Goal: Information Seeking & Learning: Learn about a topic

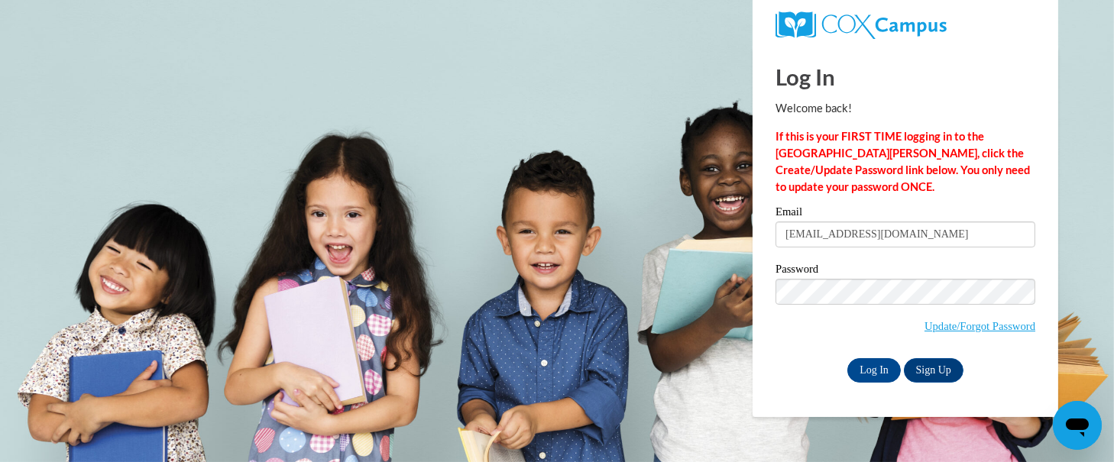
type input "afshep8396@ung.edu"
click at [848, 358] on input "Log In" at bounding box center [875, 370] width 54 height 24
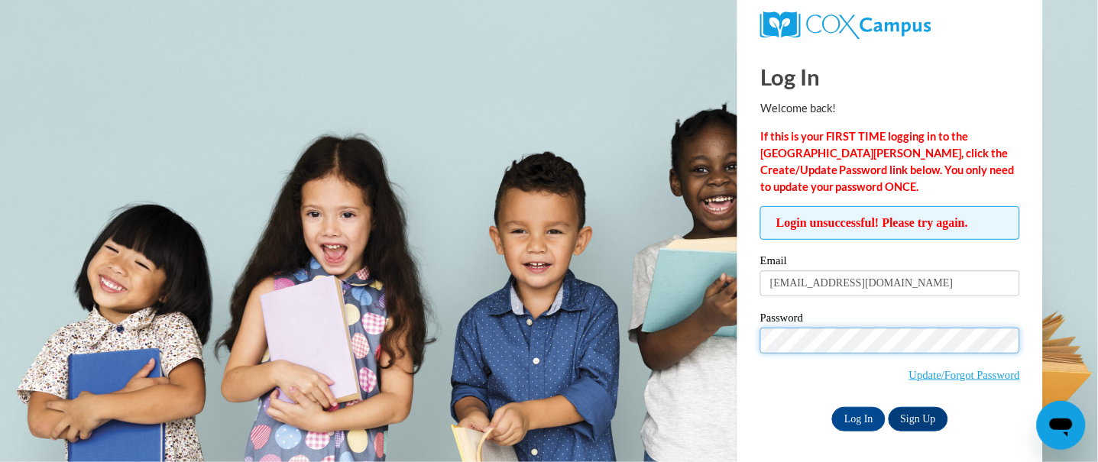
click at [832, 407] on input "Log In" at bounding box center [859, 419] width 54 height 24
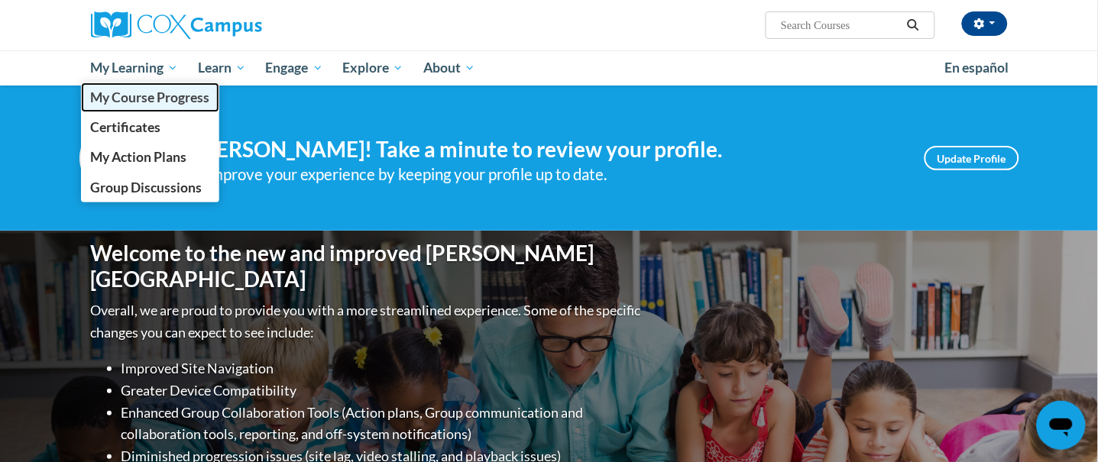
click at [131, 92] on span "My Course Progress" at bounding box center [149, 97] width 119 height 16
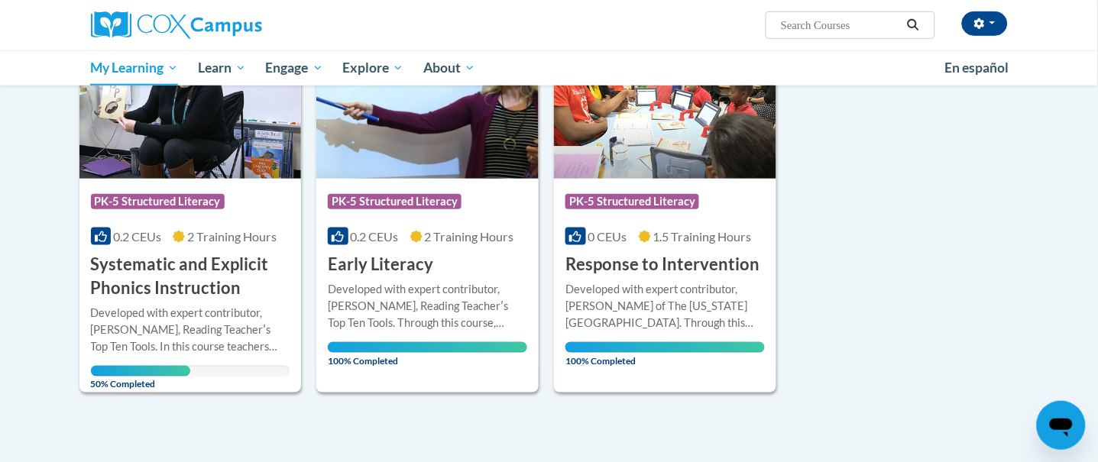
scroll to position [254, 0]
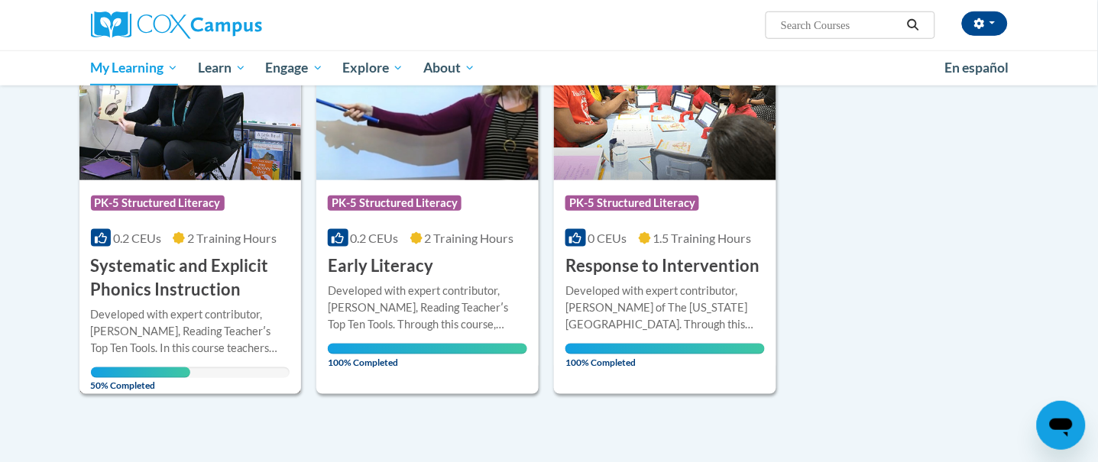
click at [157, 292] on h3 "Systematic and Explicit Phonics Instruction" at bounding box center [190, 278] width 199 height 47
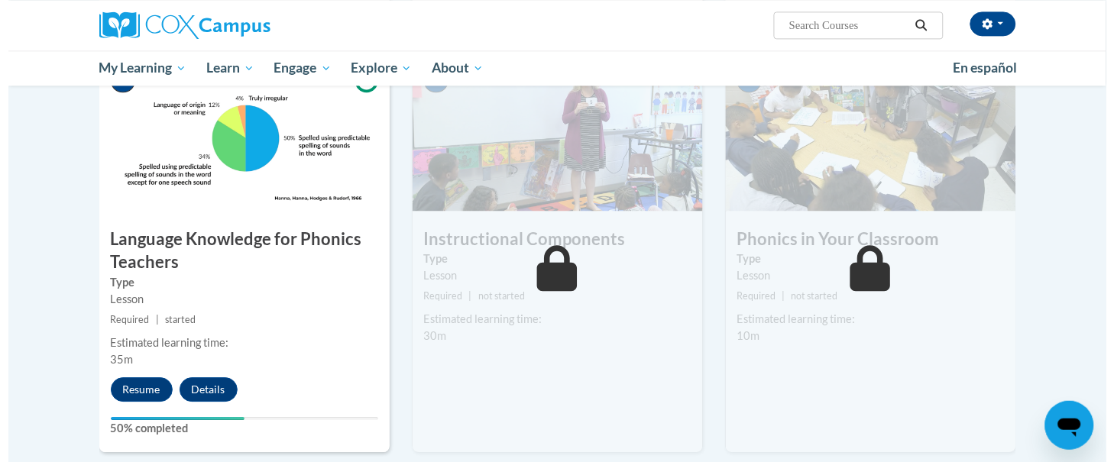
scroll to position [747, 0]
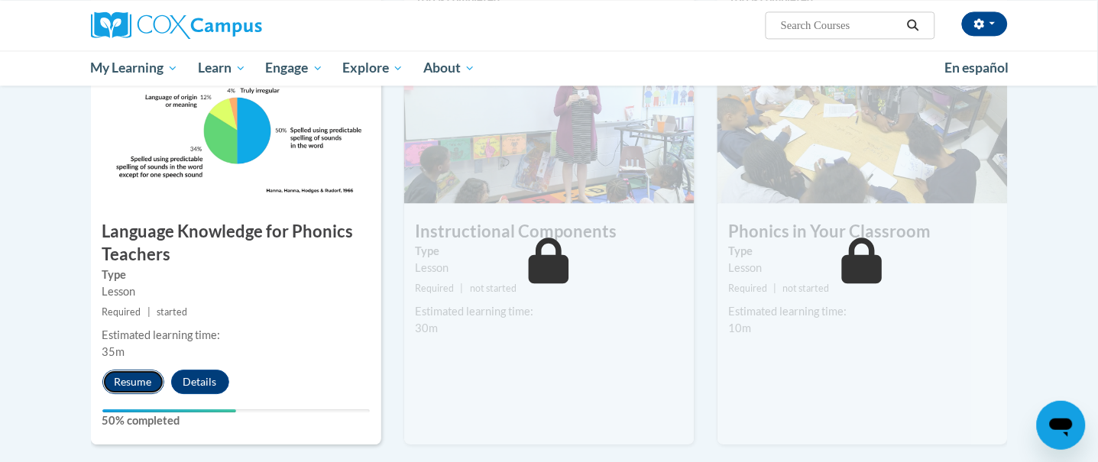
click at [137, 388] on button "Resume" at bounding box center [133, 382] width 62 height 24
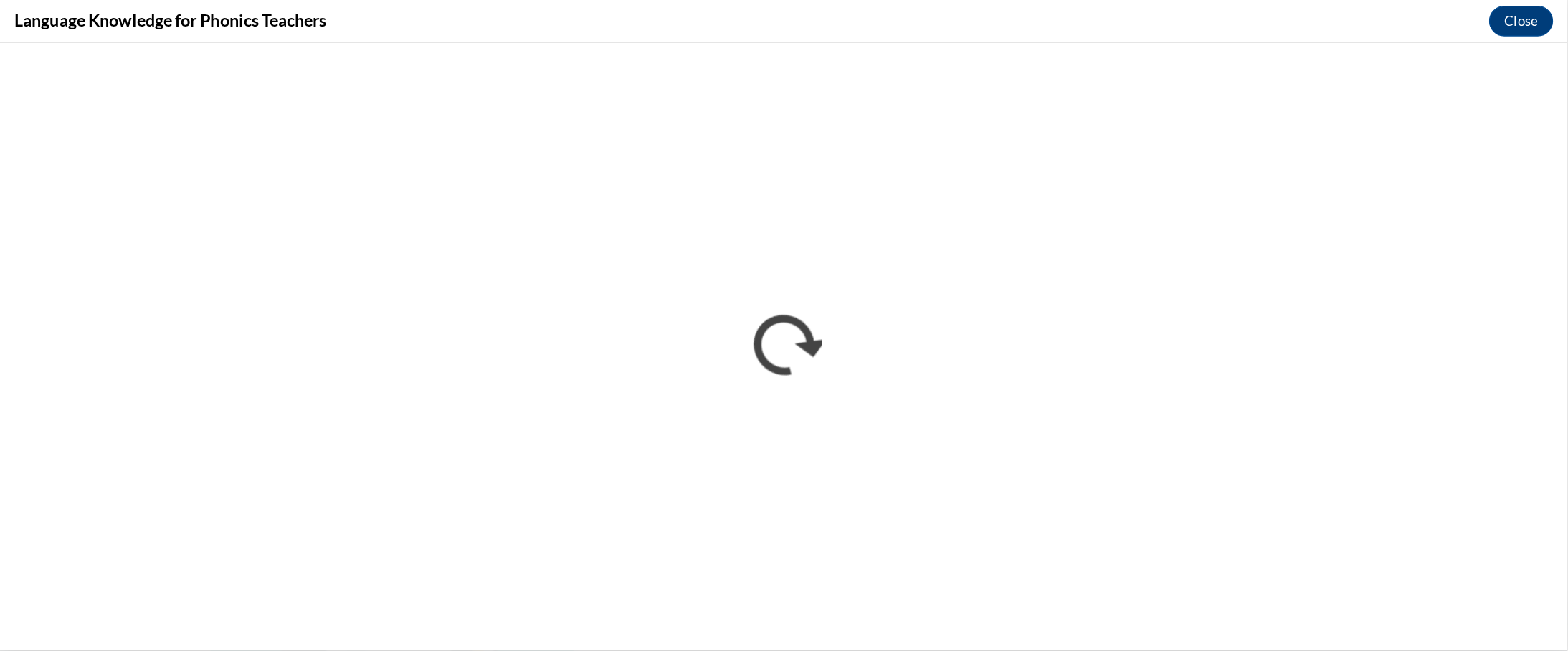
scroll to position [701, 0]
